Goal: Understand process/instructions: Learn how to perform a task or action

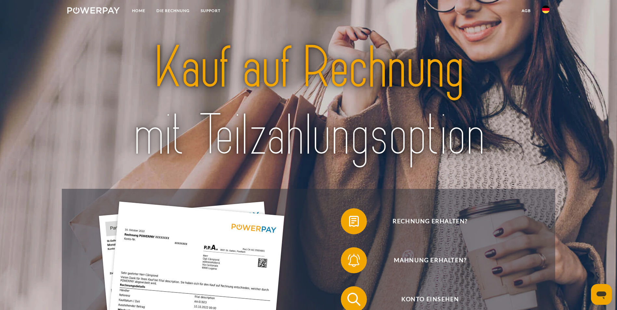
click at [547, 12] on img at bounding box center [546, 10] width 8 height 8
click at [546, 45] on img at bounding box center [546, 47] width 8 height 8
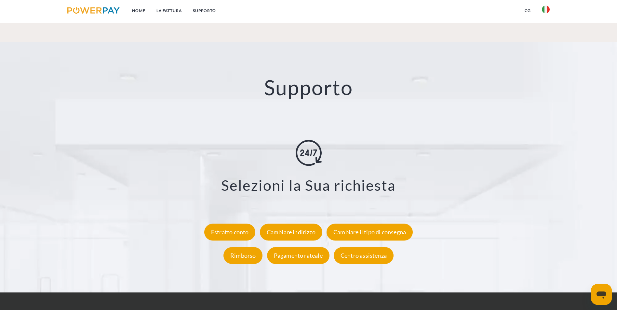
scroll to position [1195, 0]
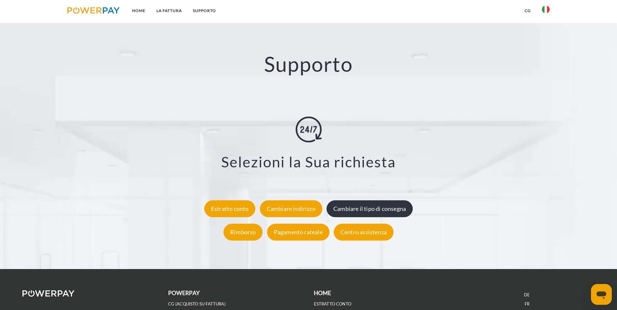
click at [385, 200] on div "Cambiare il tipo di consegna" at bounding box center [370, 208] width 86 height 17
